Goal: Check status: Check status

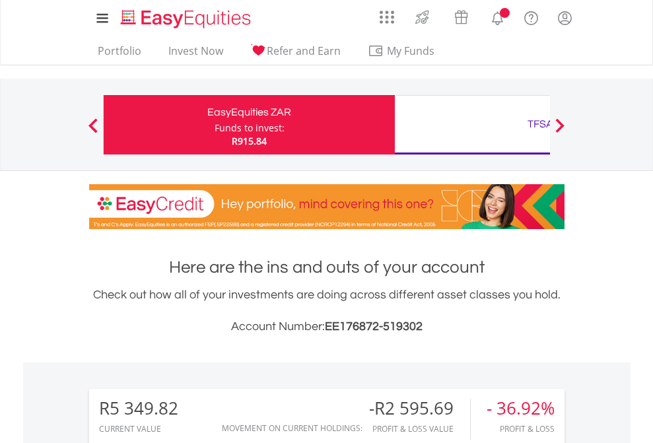
scroll to position [127, 207]
click at [214, 125] on div "Funds to invest:" at bounding box center [249, 127] width 70 height 13
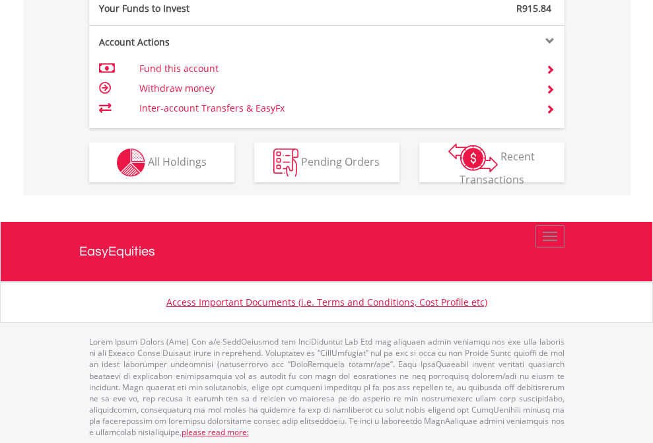
scroll to position [1318, 0]
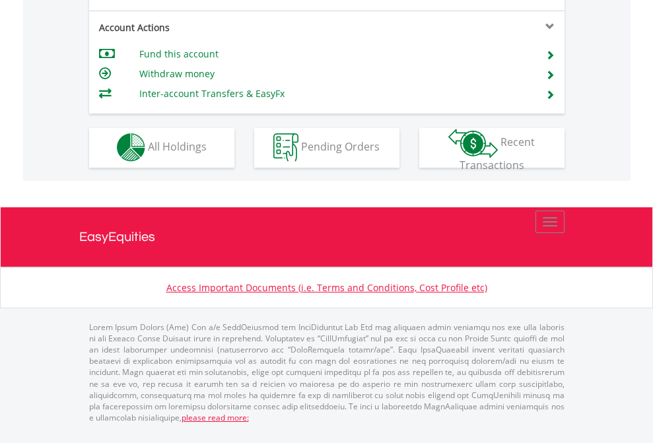
scroll to position [1234, 0]
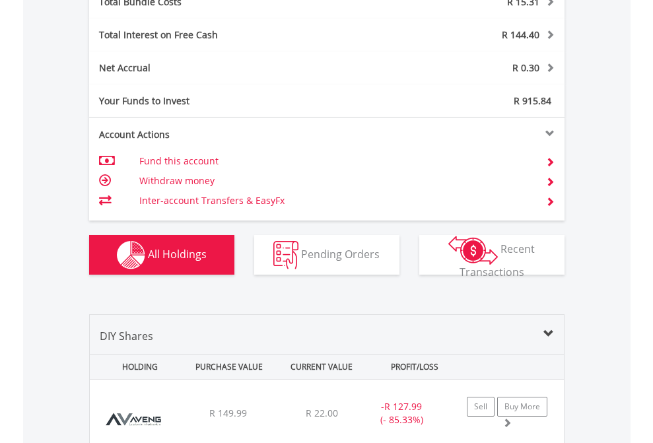
scroll to position [1547, 0]
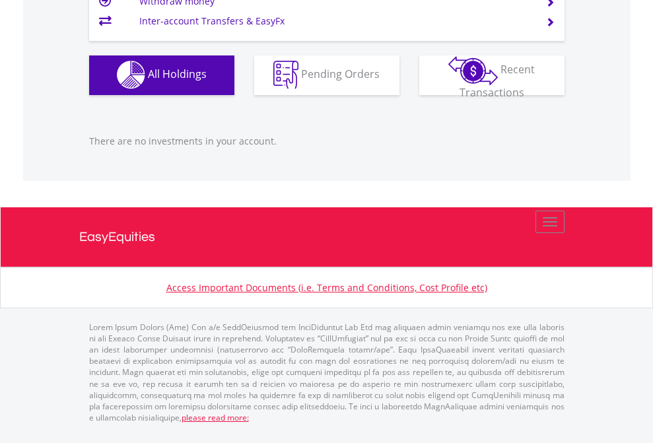
scroll to position [127, 207]
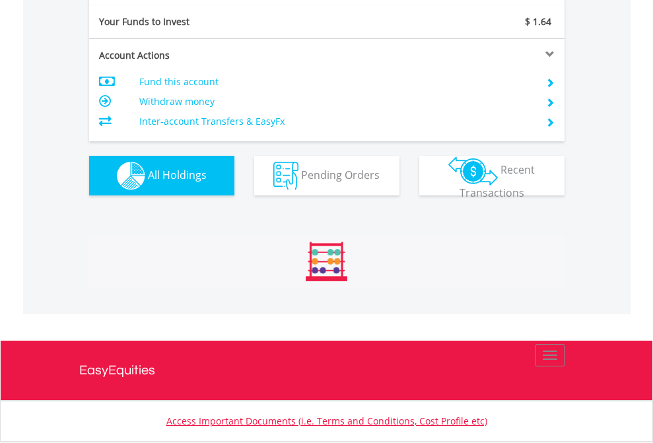
scroll to position [1468, 0]
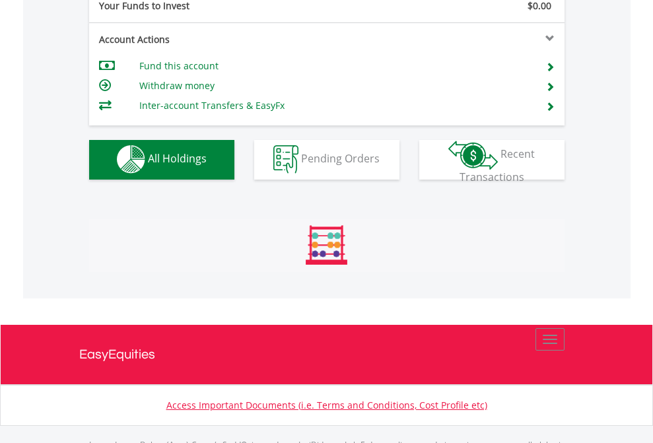
scroll to position [1307, 0]
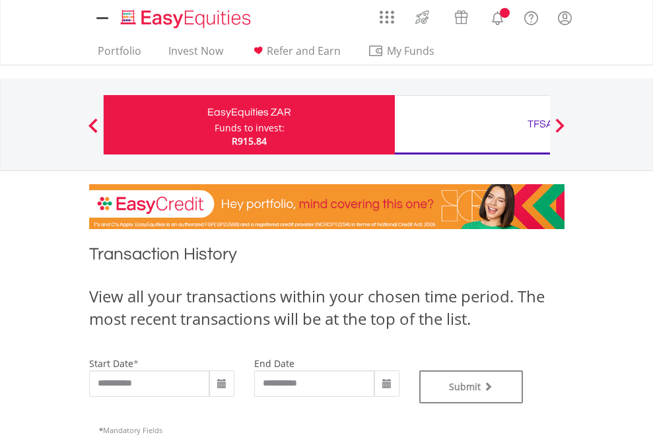
type input "**********"
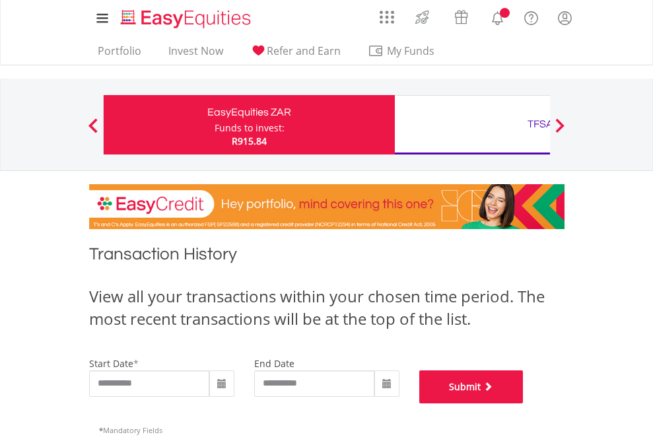
click at [523, 403] on button "Submit" at bounding box center [471, 386] width 104 height 33
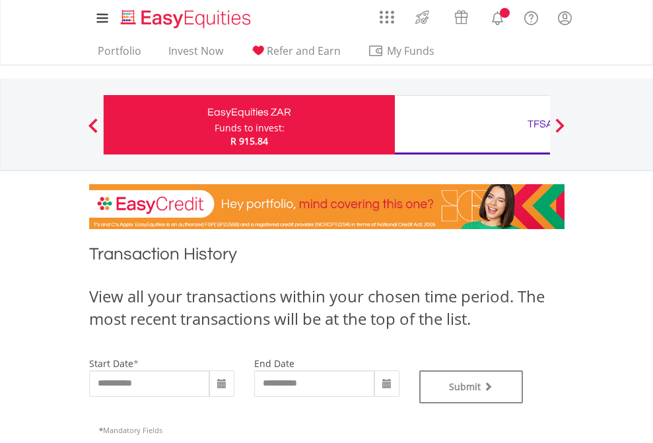
click at [472, 125] on div "TFSA" at bounding box center [540, 124] width 275 height 18
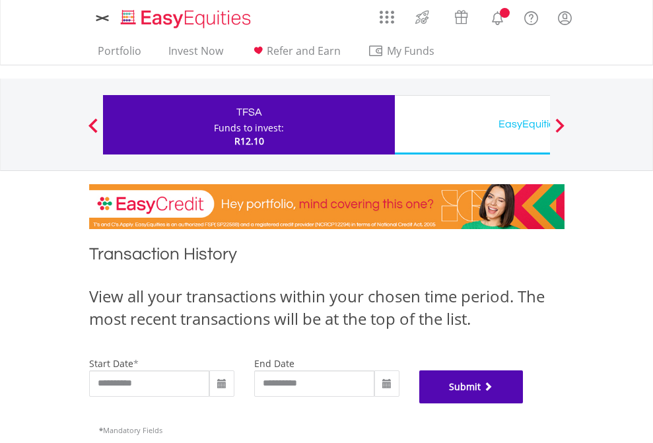
click at [523, 403] on button "Submit" at bounding box center [471, 386] width 104 height 33
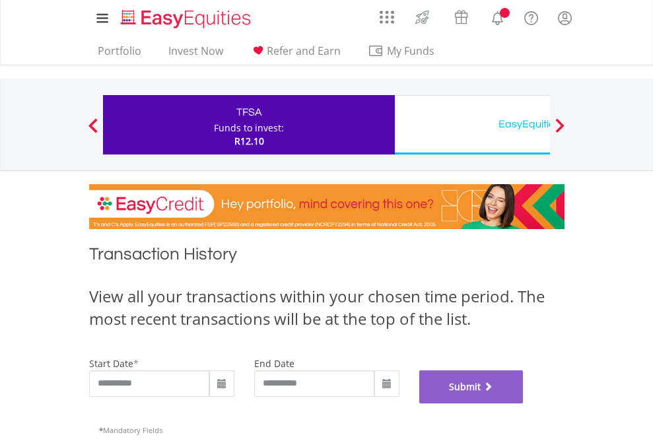
scroll to position [535, 0]
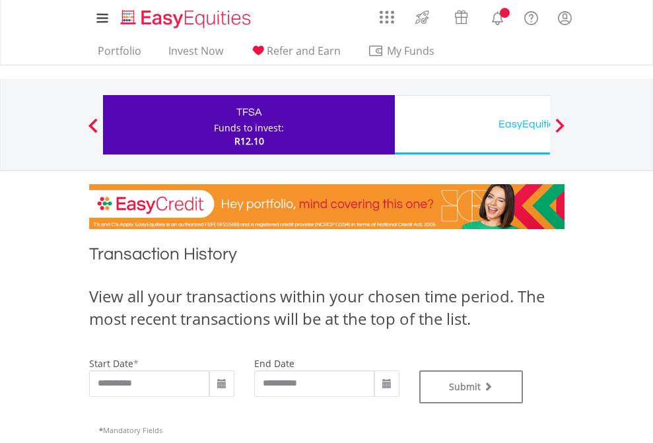
click at [472, 125] on div "EasyEquities USD" at bounding box center [540, 124] width 275 height 18
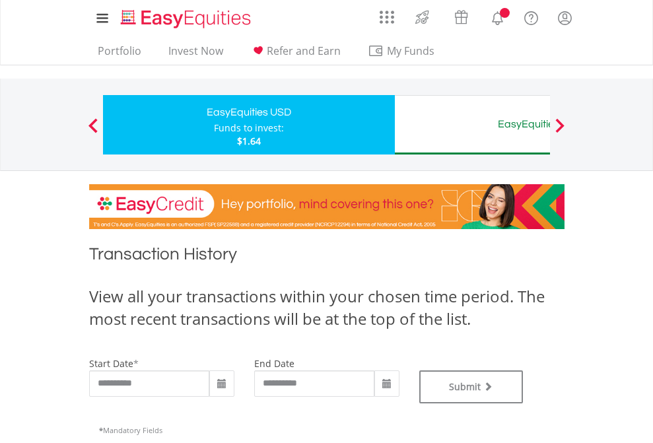
type input "**********"
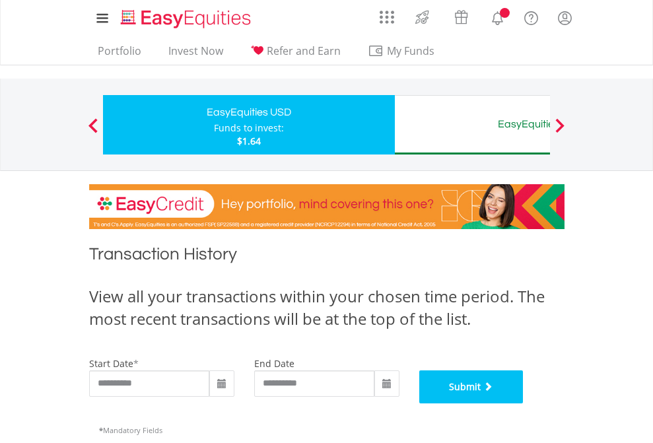
click at [523, 403] on button "Submit" at bounding box center [471, 386] width 104 height 33
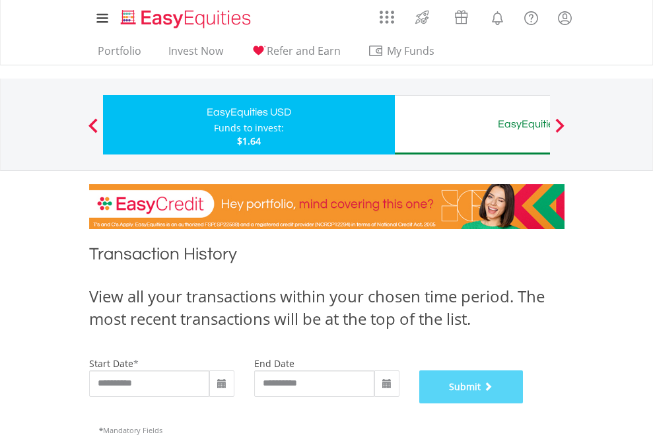
scroll to position [535, 0]
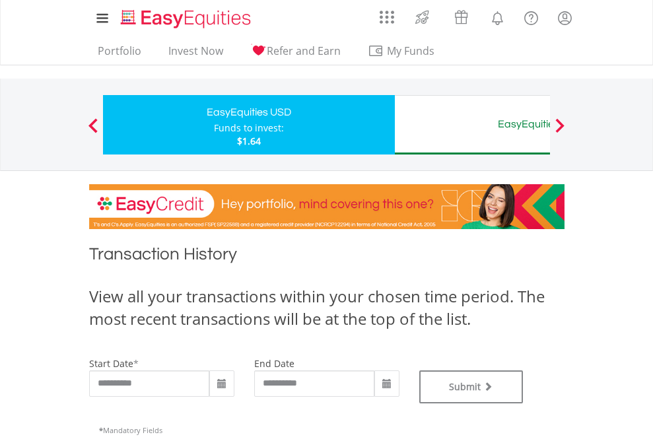
click at [472, 125] on div "EasyEquities AUD" at bounding box center [540, 124] width 275 height 18
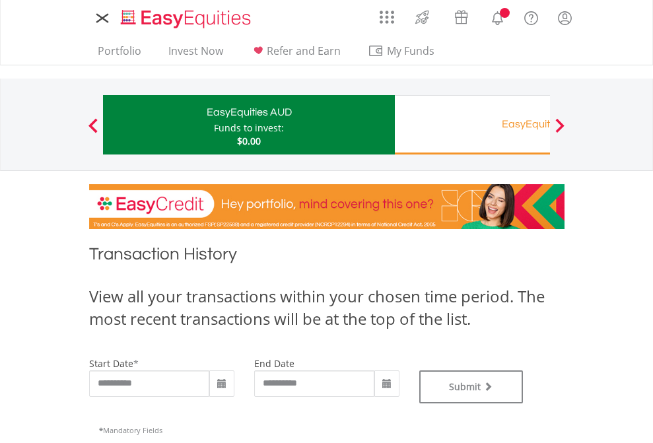
type input "**********"
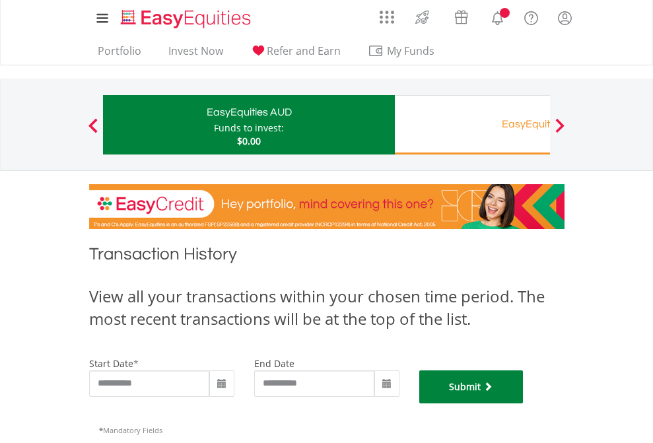
click at [523, 403] on button "Submit" at bounding box center [471, 386] width 104 height 33
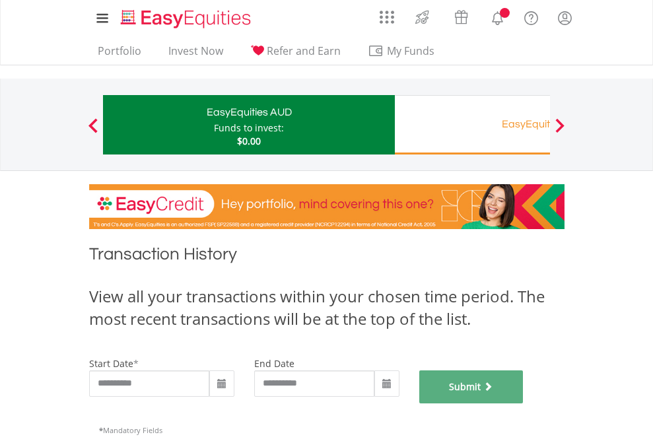
scroll to position [535, 0]
